Goal: Task Accomplishment & Management: Manage account settings

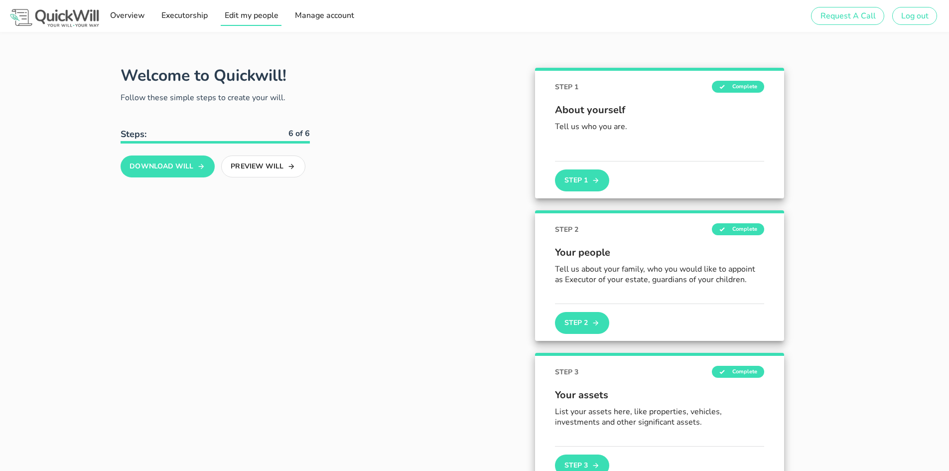
click at [252, 19] on span "Edit my people" at bounding box center [251, 15] width 54 height 11
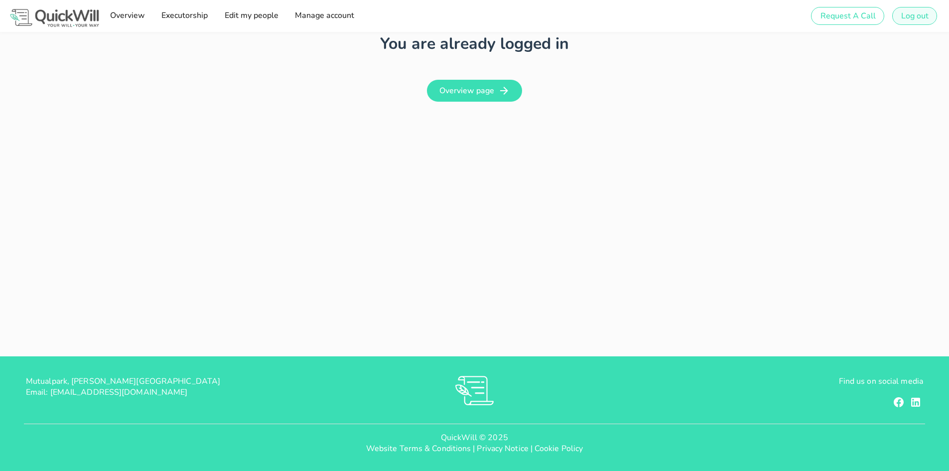
type input "[PERSON_NAME][EMAIL_ADDRESS][DOMAIN_NAME]"
click at [919, 21] on span "Log out" at bounding box center [915, 15] width 28 height 11
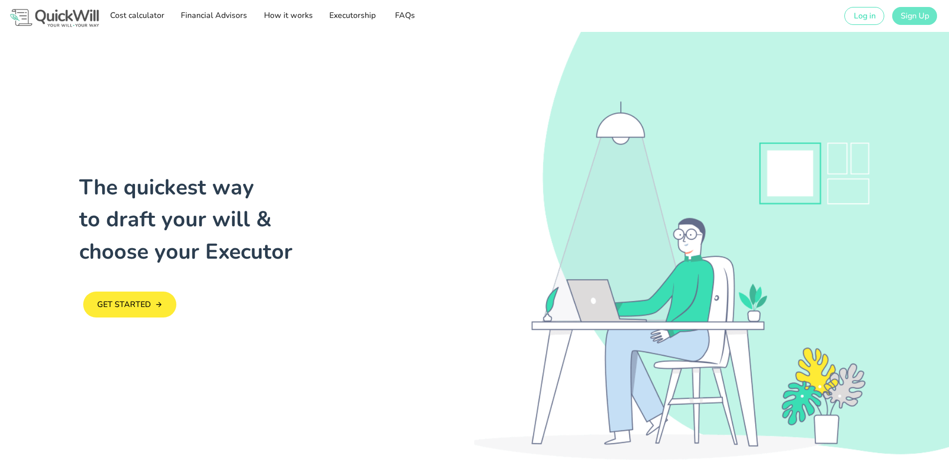
click at [916, 20] on span "Sign Up" at bounding box center [914, 15] width 29 height 11
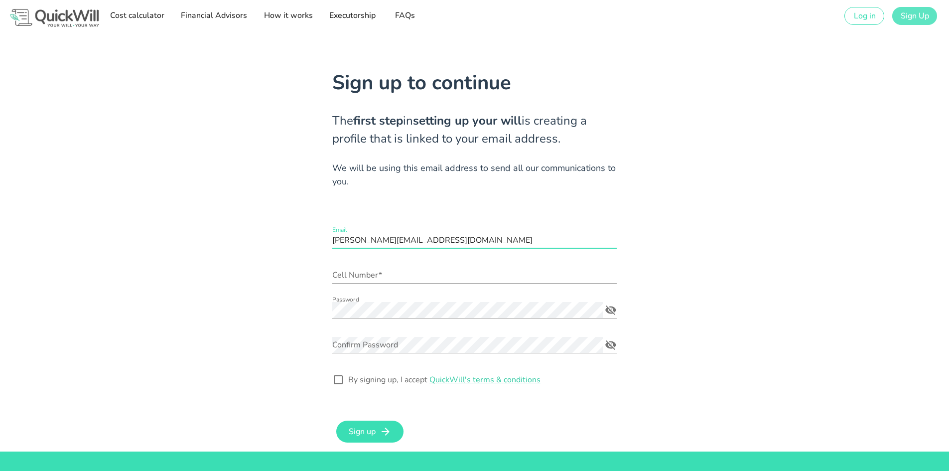
scroll to position [0, 0]
drag, startPoint x: 509, startPoint y: 241, endPoint x: 226, endPoint y: 250, distance: 283.2
click at [226, 250] on div "Sign up to continue The first step in setting up your will is creating a profil…" at bounding box center [475, 242] width 890 height 420
type input "rdtmrvines@gmail.com"
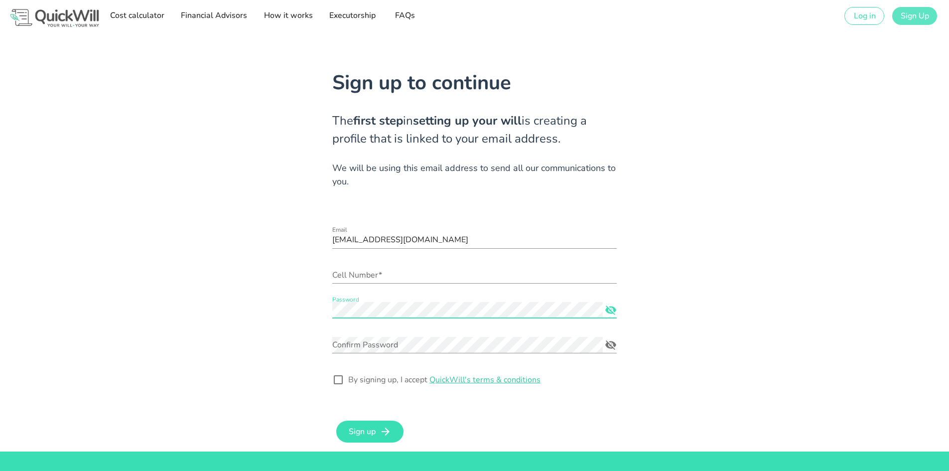
scroll to position [0, 0]
click at [605, 310] on icon "Password appended action" at bounding box center [611, 310] width 12 height 12
click at [403, 273] on input "Cell Number*" at bounding box center [474, 275] width 285 height 16
type input "0832998959"
click at [701, 279] on div "Sign up to continue The first step in setting up your will is creating a profil…" at bounding box center [475, 242] width 890 height 420
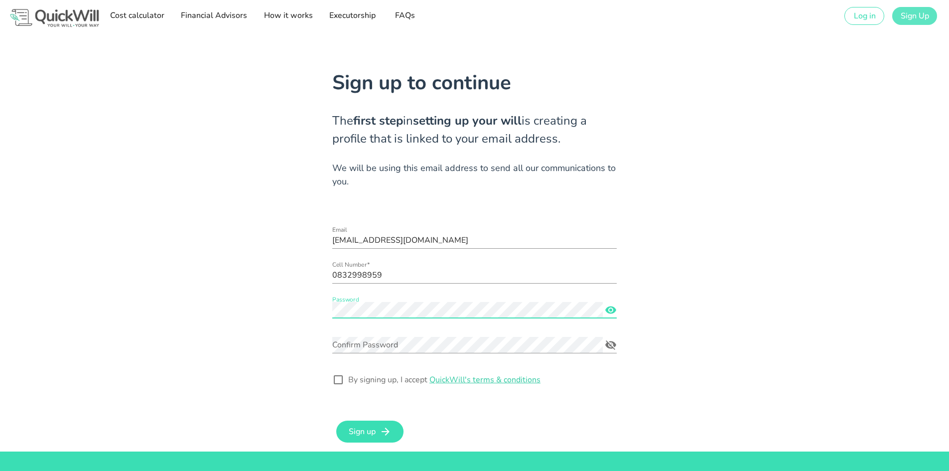
click at [311, 307] on div "Sign up to continue The first step in setting up your will is creating a profil…" at bounding box center [475, 242] width 890 height 420
click at [353, 342] on div "Confirm Password" at bounding box center [467, 345] width 271 height 16
click at [580, 396] on div at bounding box center [474, 393] width 285 height 7
click at [338, 377] on div at bounding box center [338, 379] width 17 height 17
checkbox input "true"
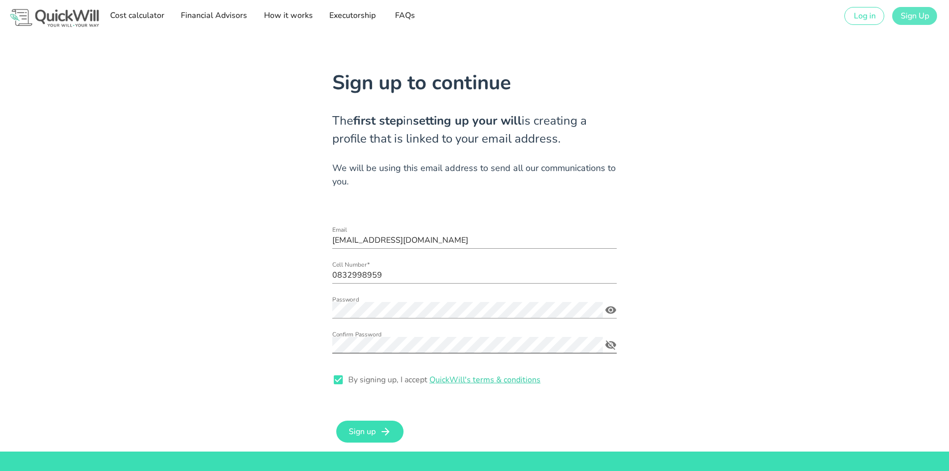
click at [609, 337] on div "Confirm Password" at bounding box center [474, 345] width 285 height 16
click at [611, 346] on icon "Confirm Password appended action" at bounding box center [610, 344] width 11 height 9
click at [381, 435] on icon "submit" at bounding box center [386, 432] width 12 height 12
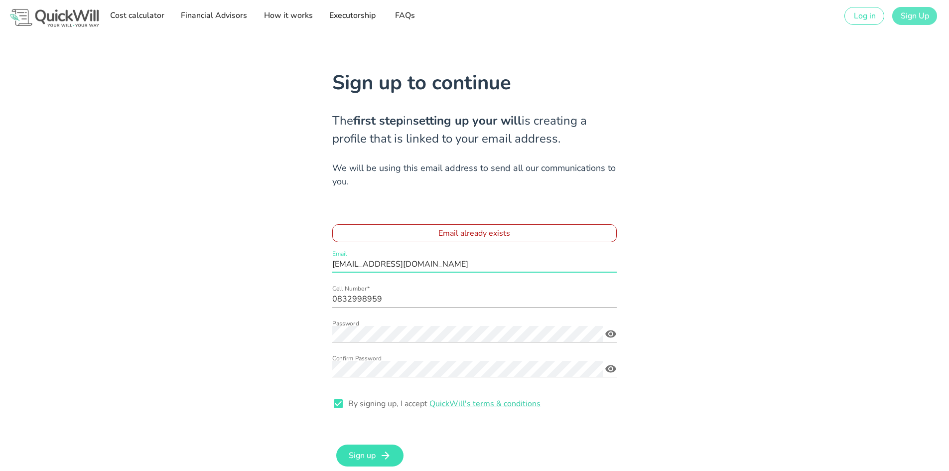
drag, startPoint x: 484, startPoint y: 262, endPoint x: 219, endPoint y: 267, distance: 265.2
click at [219, 267] on div "Sign up to continue The first step in setting up your will is creating a profil…" at bounding box center [475, 254] width 890 height 444
type input "marietjie@sterlingwealth.co.za"
click at [794, 280] on div "Sign up to continue The first step in setting up your will is creating a profil…" at bounding box center [475, 254] width 890 height 444
click at [772, 279] on div "Sign up to continue The first step in setting up your will is creating a profil…" at bounding box center [475, 254] width 890 height 444
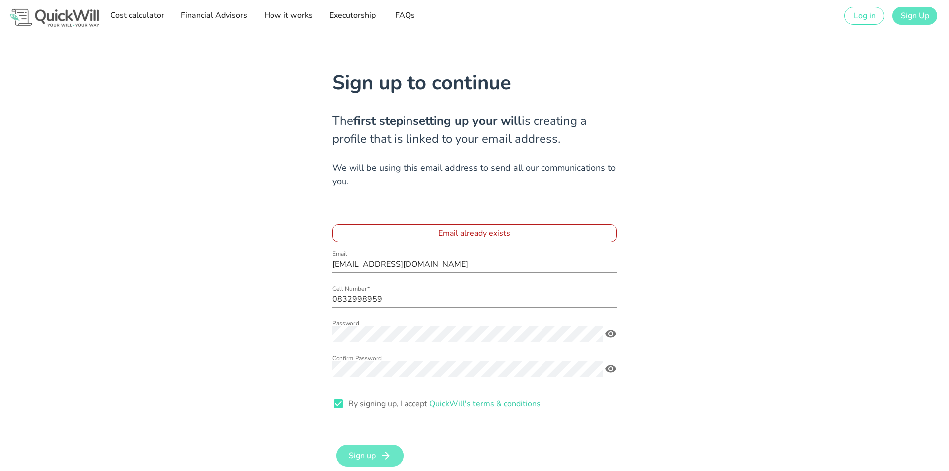
click at [381, 454] on icon "submit" at bounding box center [386, 455] width 12 height 12
click at [479, 258] on input "marietjie@sterlingwealth.co.za" at bounding box center [474, 264] width 285 height 16
drag, startPoint x: 476, startPoint y: 259, endPoint x: 286, endPoint y: 260, distance: 190.4
click at [286, 260] on div "Sign up to continue The first step in setting up your will is creating a profil…" at bounding box center [475, 254] width 890 height 444
click at [720, 254] on div "Sign up to continue The first step in setting up your will is creating a profil…" at bounding box center [475, 254] width 890 height 444
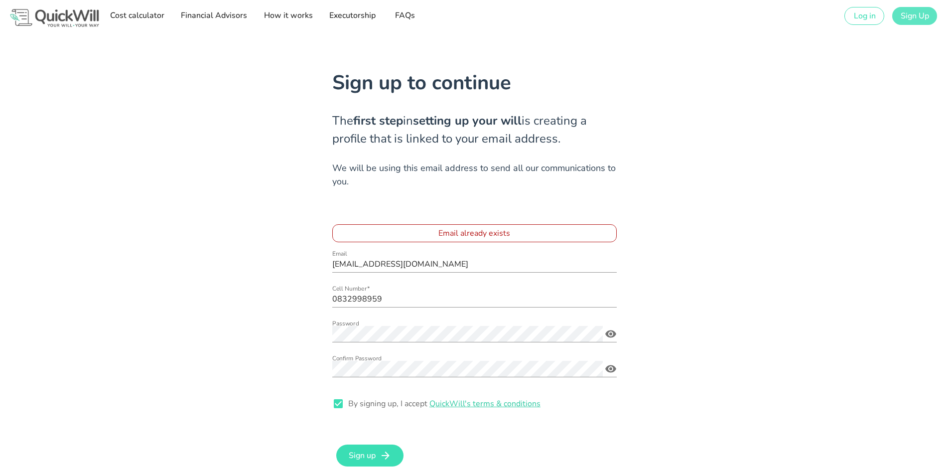
click at [482, 233] on p "Email already exists" at bounding box center [474, 233] width 285 height 18
click at [452, 258] on input "marietjie@sterlingwealth.co.za" at bounding box center [474, 264] width 285 height 16
click at [68, 17] on img at bounding box center [54, 18] width 93 height 22
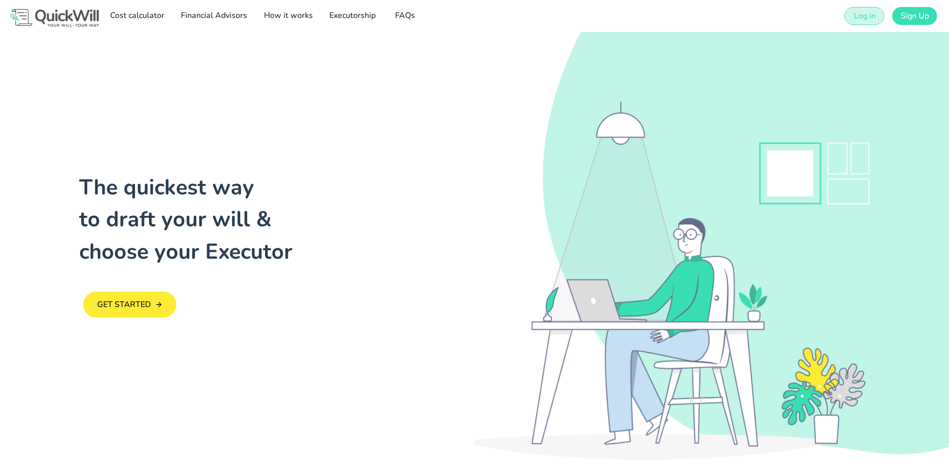
click at [862, 13] on span "Log in" at bounding box center [864, 15] width 22 height 11
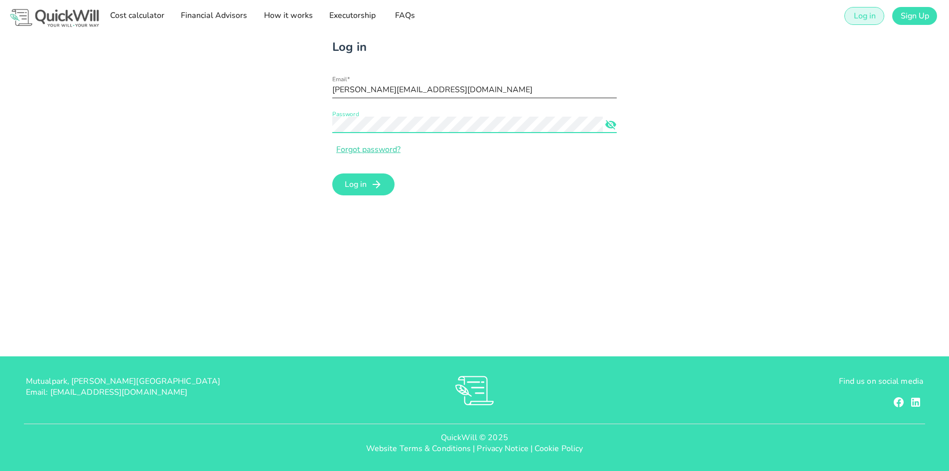
click at [544, 89] on input "[PERSON_NAME][EMAIL_ADDRESS][DOMAIN_NAME]" at bounding box center [474, 90] width 285 height 16
drag, startPoint x: 311, startPoint y: 69, endPoint x: 293, endPoint y: 71, distance: 18.5
click at [293, 70] on div "Log in Email* rochelle@sterlingwealth.co.za Password Forgot password? Log in" at bounding box center [475, 118] width 890 height 172
type input "rdtmrvines@gmail.com"
click at [282, 121] on div "Log in Email* rdtmrvines@gmail.com Password Forgot password? Log in" at bounding box center [475, 118] width 890 height 172
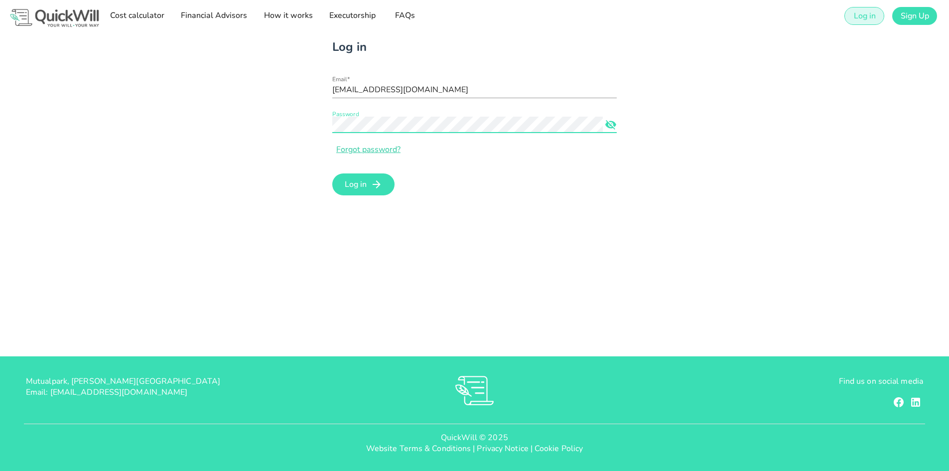
click at [332, 173] on button "Log in" at bounding box center [363, 184] width 62 height 22
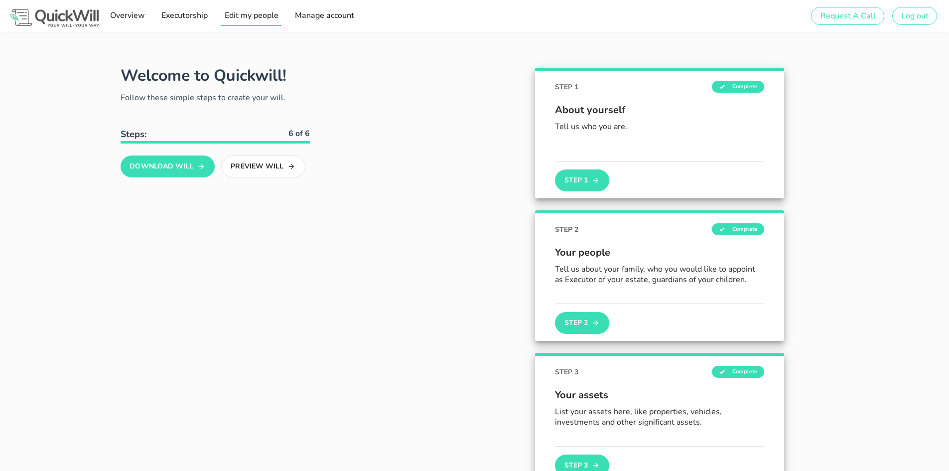
click at [243, 16] on span "Edit my people" at bounding box center [251, 15] width 54 height 11
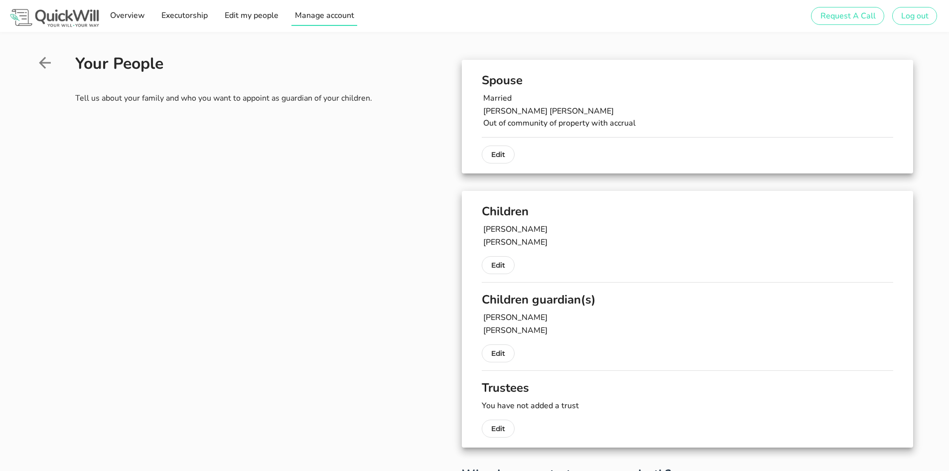
click at [311, 16] on span "Manage account" at bounding box center [325, 15] width 60 height 11
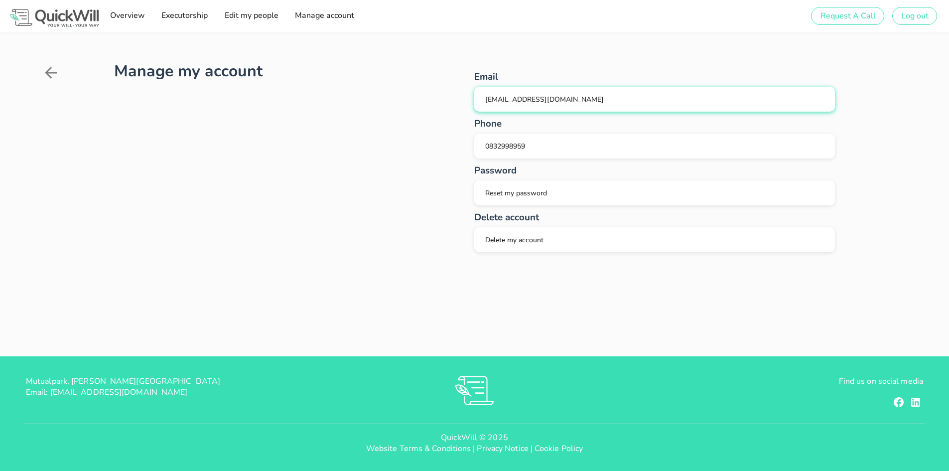
click at [589, 101] on div "rdtmrvines@gmail.com" at bounding box center [654, 99] width 345 height 9
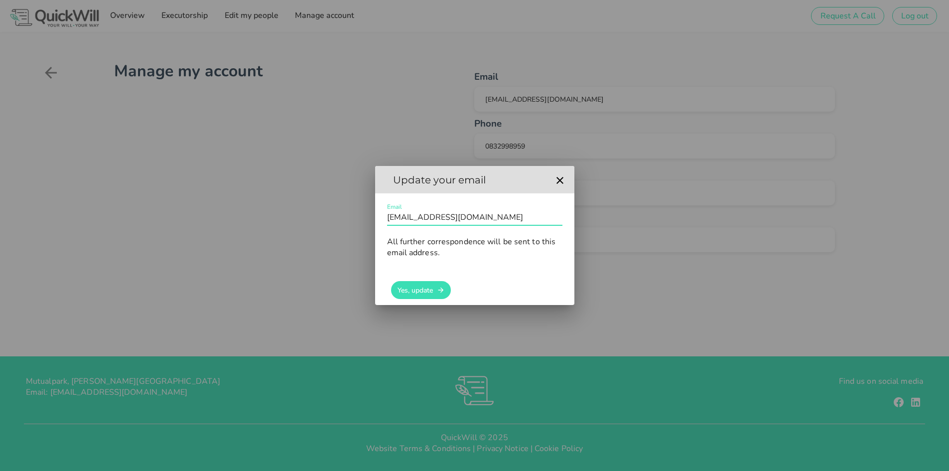
drag, startPoint x: 485, startPoint y: 218, endPoint x: 325, endPoint y: 205, distance: 160.4
click at [325, 205] on div "Sign up to create your free will The first step in setting up your will is crea…" at bounding box center [474, 235] width 949 height 471
click at [558, 180] on icon "button" at bounding box center [560, 180] width 12 height 12
type input "rdtmrvines@gmail.com"
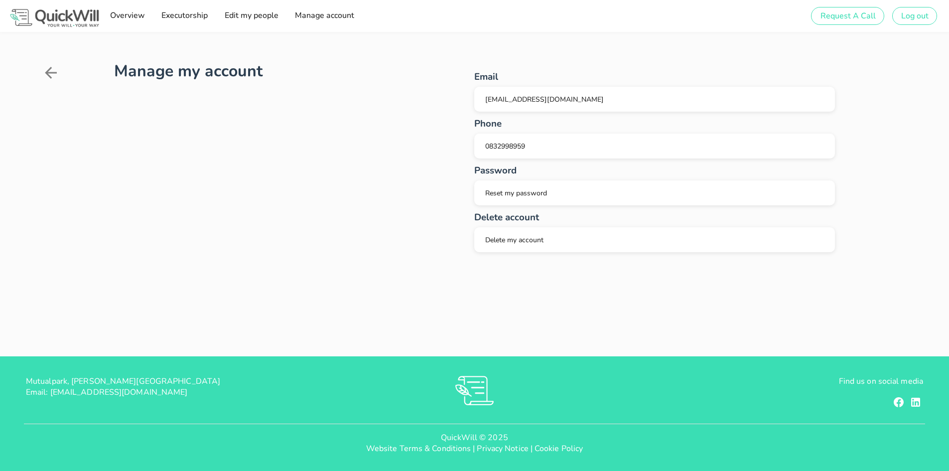
click at [632, 304] on div "Manage my account Email rdtmrvines@gmail.com Oops, something went wrong. We're …" at bounding box center [474, 194] width 949 height 324
click at [420, 188] on div "Manage my account Email rdtmrvines@gmail.com Oops, something went wrong. We're …" at bounding box center [475, 159] width 866 height 195
click at [71, 14] on img at bounding box center [54, 18] width 93 height 22
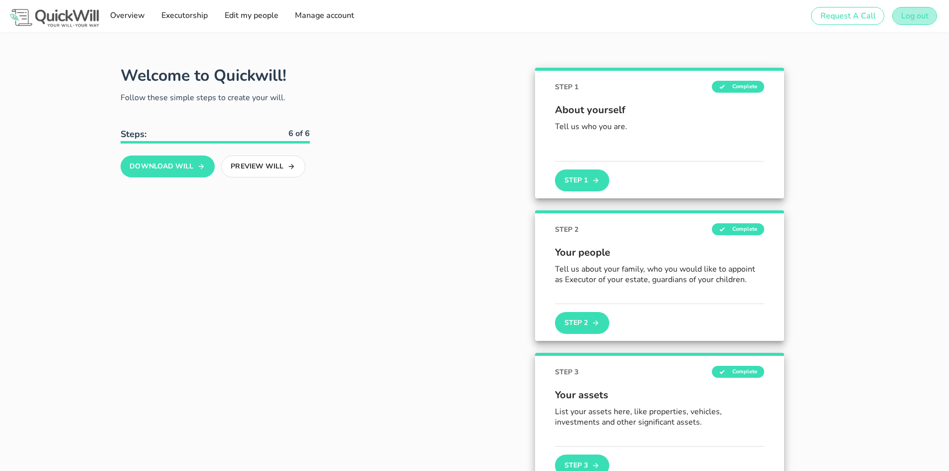
click at [915, 20] on span "Log out" at bounding box center [915, 15] width 28 height 11
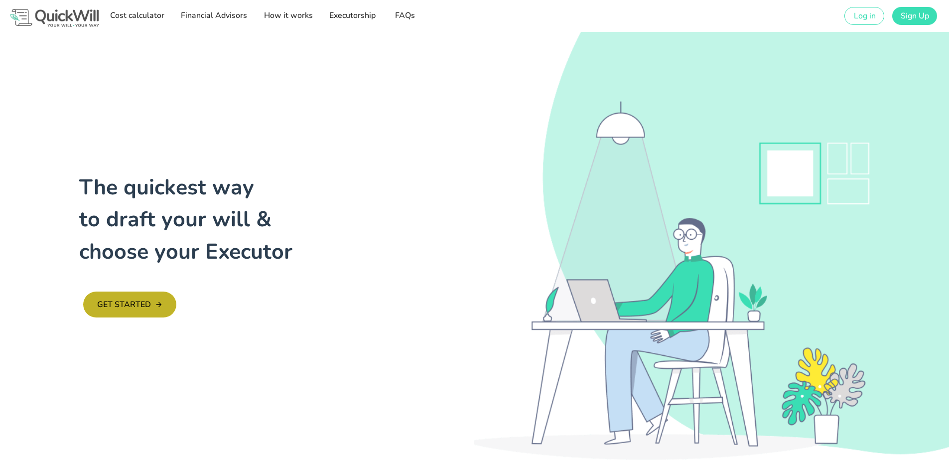
click at [143, 307] on span "GET STARTED" at bounding box center [124, 304] width 54 height 11
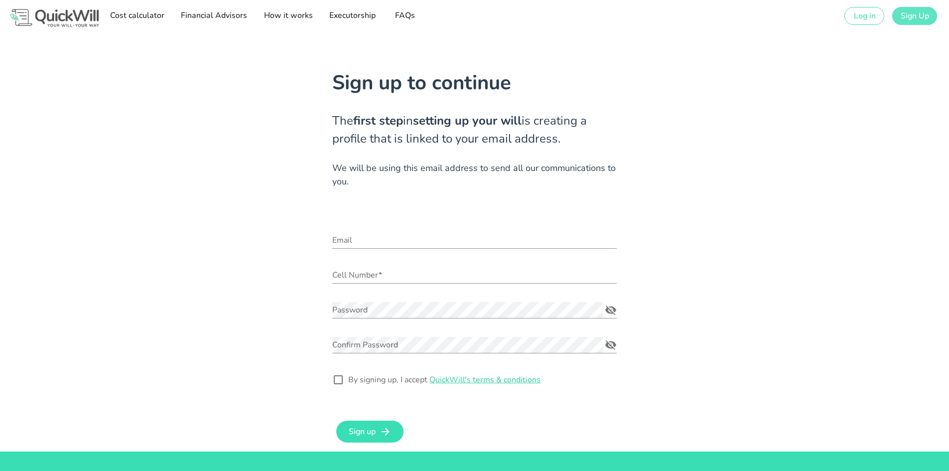
type input "[PERSON_NAME][EMAIL_ADDRESS][DOMAIN_NAME]"
click at [922, 16] on span "Sign Up" at bounding box center [914, 15] width 29 height 11
click at [502, 419] on form "Email rochelle@sterlingwealth.co.za Cell Number* Password Confirm Password By s…" at bounding box center [474, 335] width 285 height 219
click at [65, 16] on img at bounding box center [54, 18] width 93 height 22
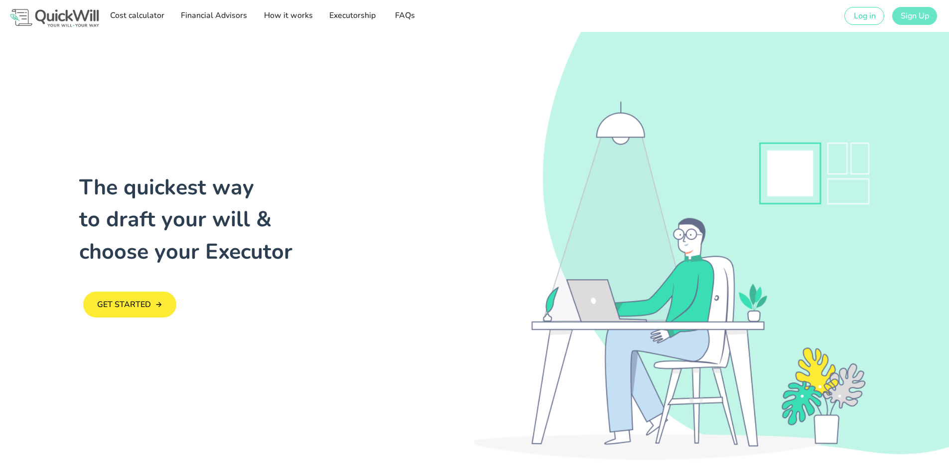
click at [916, 19] on span "Sign Up" at bounding box center [914, 15] width 29 height 11
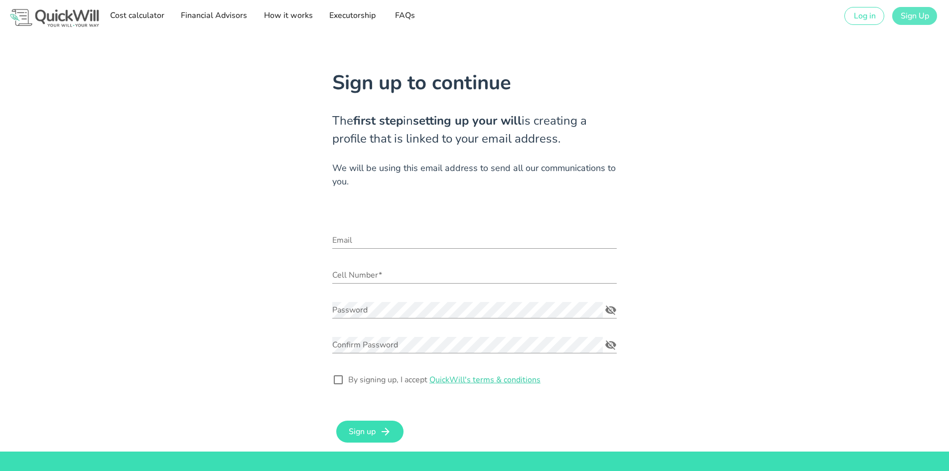
type input "[PERSON_NAME][EMAIL_ADDRESS][DOMAIN_NAME]"
drag, startPoint x: 481, startPoint y: 240, endPoint x: 194, endPoint y: 241, distance: 287.0
click at [194, 241] on div "Sign up to continue The first step in setting up your will is creating a profil…" at bounding box center [475, 242] width 890 height 420
click at [544, 271] on input "Cell Number*" at bounding box center [474, 275] width 285 height 16
click at [274, 305] on div "Sign up to continue The first step in setting up your will is creating a profil…" at bounding box center [475, 242] width 890 height 420
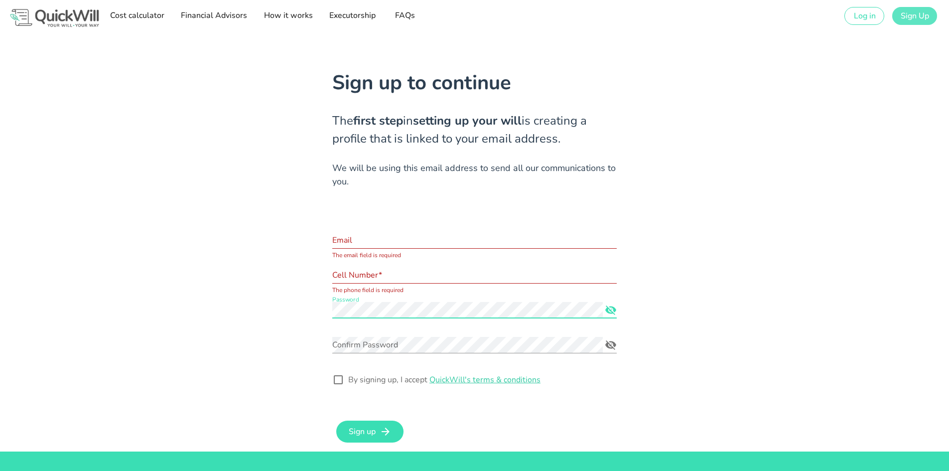
click at [697, 355] on div "Sign up to continue The first step in setting up your will is creating a profil…" at bounding box center [475, 242] width 890 height 420
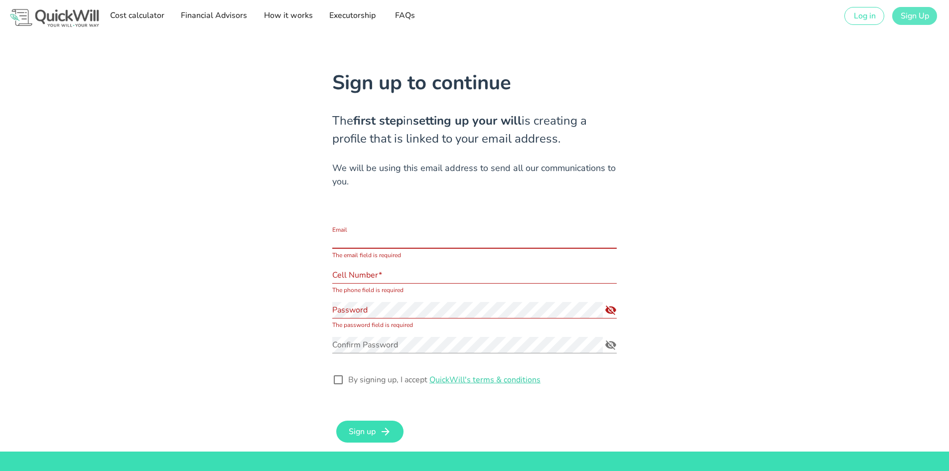
click at [402, 239] on input "Email" at bounding box center [474, 240] width 285 height 16
type input "marietjie@sterlingwealth.co.za"
click at [481, 265] on div "Cell Number* The phone field is required" at bounding box center [474, 277] width 285 height 33
click at [407, 271] on input "Cell Number*" at bounding box center [474, 275] width 285 height 16
type input "0832998959"
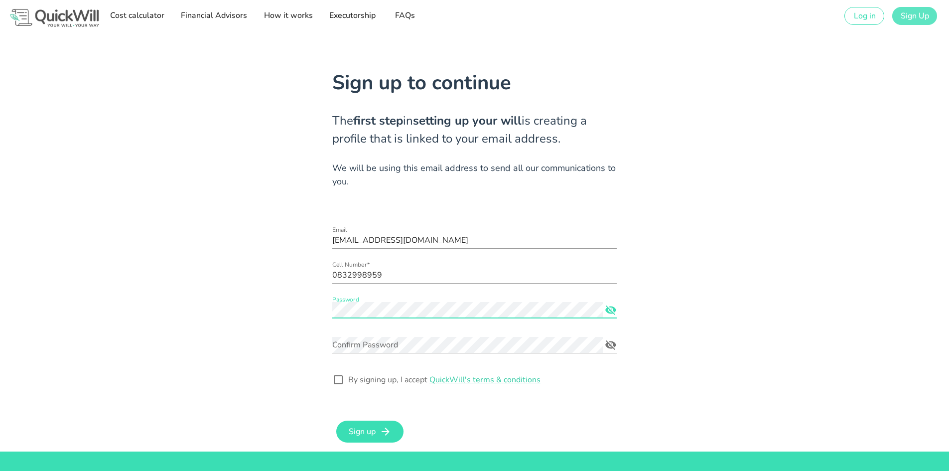
click at [609, 311] on icon "Password appended action" at bounding box center [611, 310] width 12 height 12
click at [279, 312] on div "Sign up to continue The first step in setting up your will is creating a profil…" at bounding box center [475, 242] width 890 height 420
click at [350, 340] on div "Confirm Password" at bounding box center [467, 345] width 271 height 16
click at [745, 351] on div "Sign up to continue The first step in setting up your will is creating a profil…" at bounding box center [475, 242] width 890 height 420
click at [339, 375] on div at bounding box center [338, 379] width 17 height 17
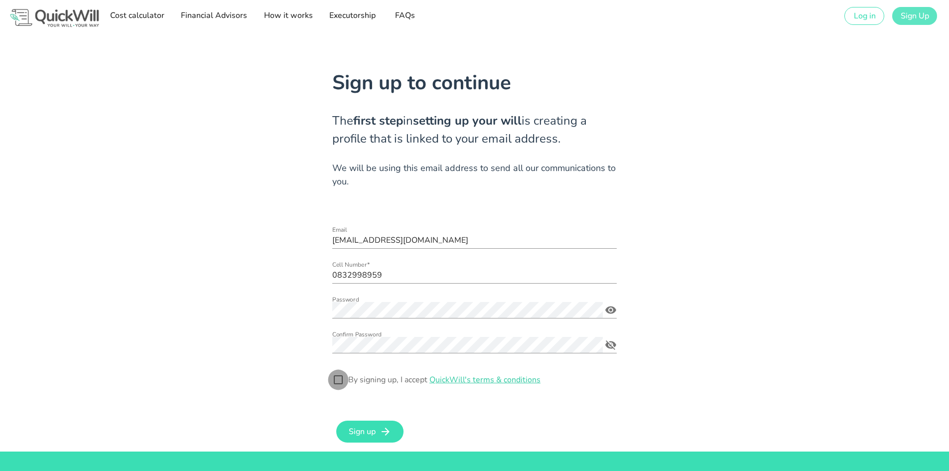
checkbox input "true"
click at [385, 427] on icon "submit" at bounding box center [386, 432] width 12 height 12
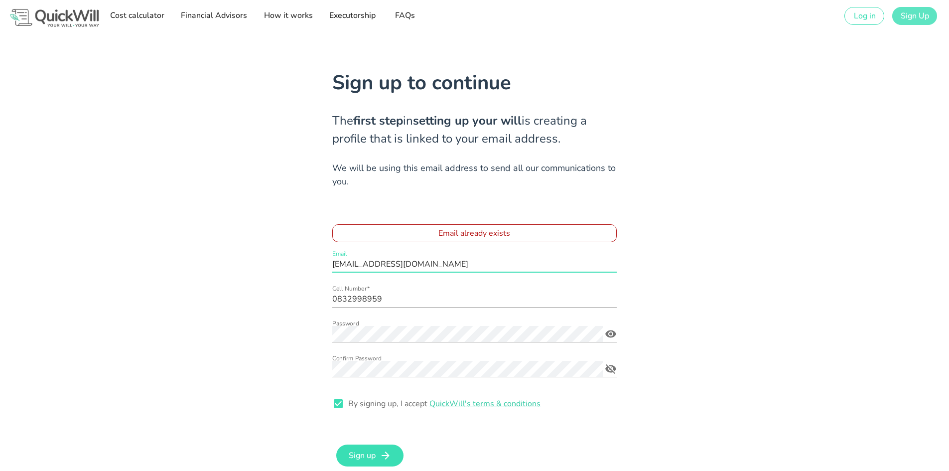
drag, startPoint x: 468, startPoint y: 258, endPoint x: 254, endPoint y: 264, distance: 214.4
click at [254, 264] on div "Sign up to continue The first step in setting up your will is creating a profil…" at bounding box center [475, 254] width 890 height 444
type input "janet@sterlingwealth.co.za"
click at [581, 416] on div at bounding box center [474, 417] width 285 height 7
click at [371, 463] on button "Sign up" at bounding box center [369, 456] width 67 height 22
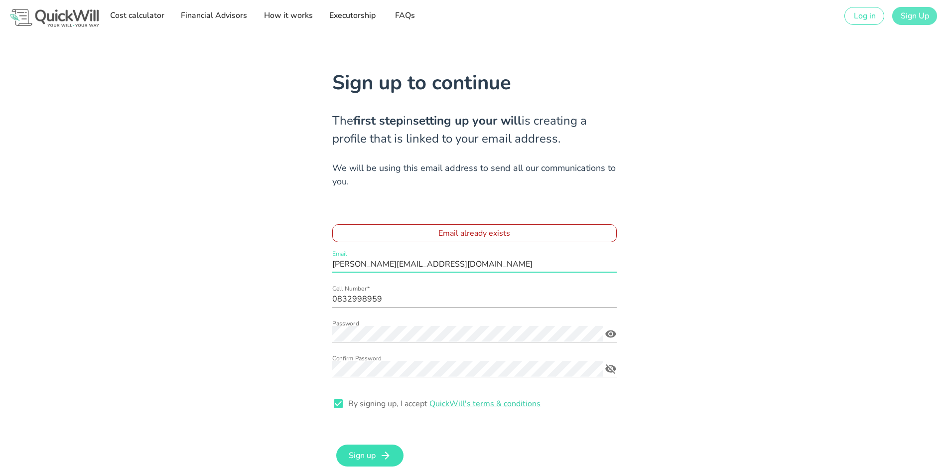
drag, startPoint x: 409, startPoint y: 259, endPoint x: 312, endPoint y: 259, distance: 96.7
click at [312, 259] on div "Sign up to continue The first step in setting up your will is creating a profil…" at bounding box center [475, 254] width 890 height 444
type input "austin@sterlingwealth.co.za"
click at [374, 454] on span "Sign up" at bounding box center [361, 455] width 27 height 11
click at [441, 258] on input "austin@sterlingwealth.co.za" at bounding box center [474, 264] width 285 height 16
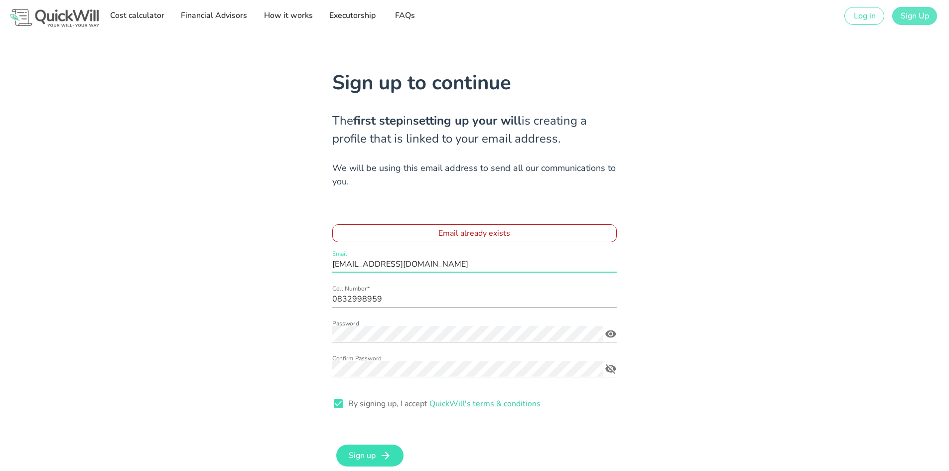
click at [437, 260] on input "austin@sterlingwealth.co.za" at bounding box center [474, 264] width 285 height 16
drag, startPoint x: 452, startPoint y: 263, endPoint x: 260, endPoint y: 273, distance: 193.1
click at [260, 273] on div "Sign up to continue The first step in setting up your will is creating a profil…" at bounding box center [475, 254] width 890 height 444
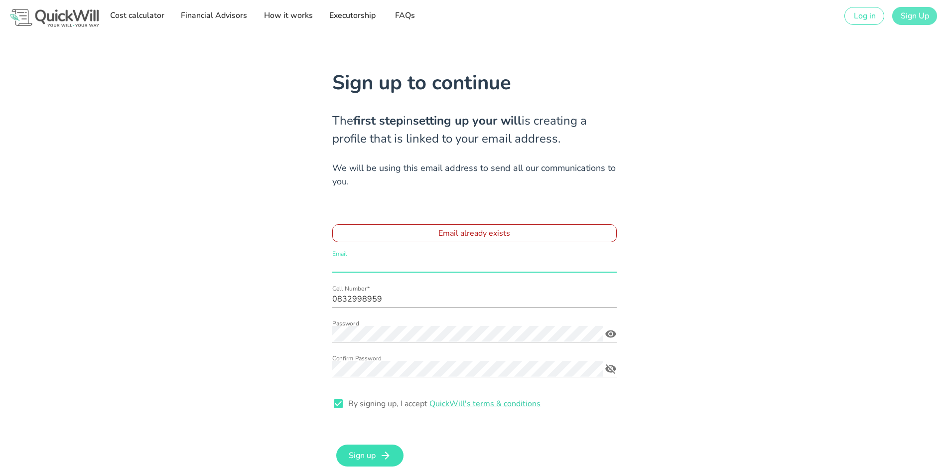
click at [717, 280] on div "Sign up to continue The first step in setting up your will is creating a profil…" at bounding box center [475, 254] width 890 height 444
click at [385, 258] on input "Email" at bounding box center [474, 264] width 285 height 16
type input "austin@sterlingwealth.co.za"
click at [661, 254] on div "Sign up to continue The first step in setting up your will is creating a profil…" at bounding box center [475, 254] width 890 height 444
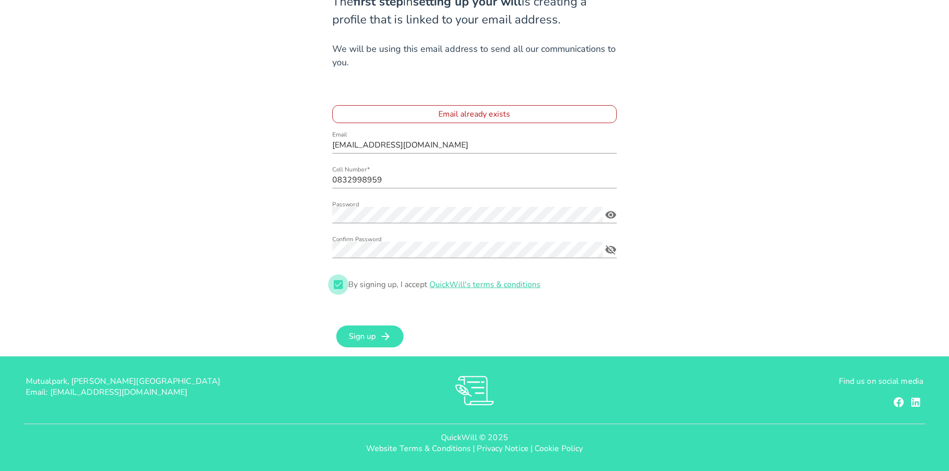
click at [339, 282] on div at bounding box center [338, 284] width 17 height 17
checkbox input "true"
click at [367, 339] on span "Sign up" at bounding box center [361, 336] width 27 height 11
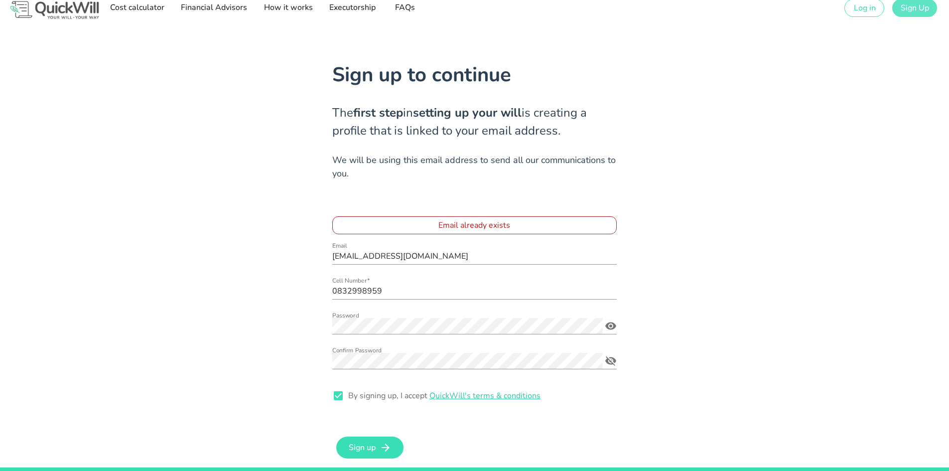
scroll to position [0, 0]
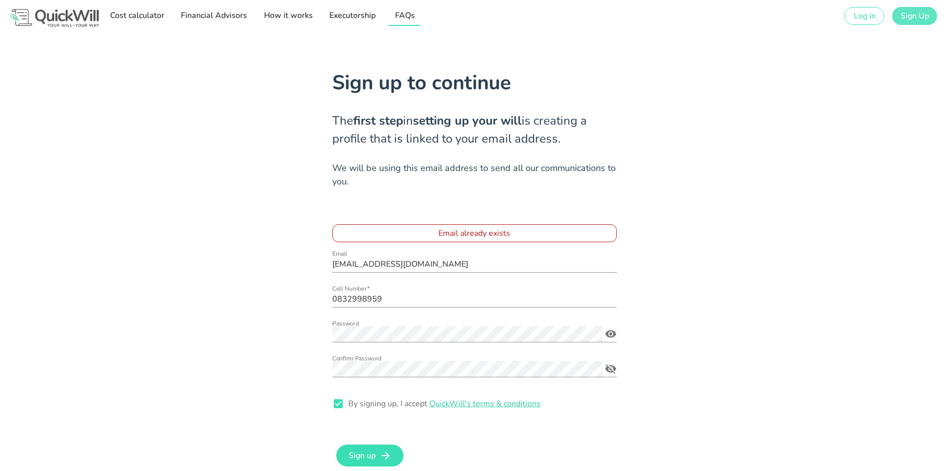
click at [393, 13] on span "FAQs" at bounding box center [405, 15] width 26 height 11
